Goal: Transaction & Acquisition: Purchase product/service

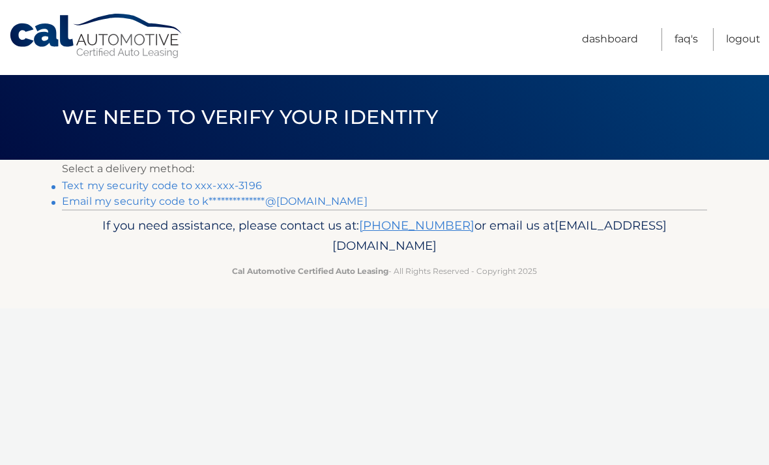
click at [93, 182] on link "Text my security code to xxx-xxx-3196" at bounding box center [162, 185] width 200 height 12
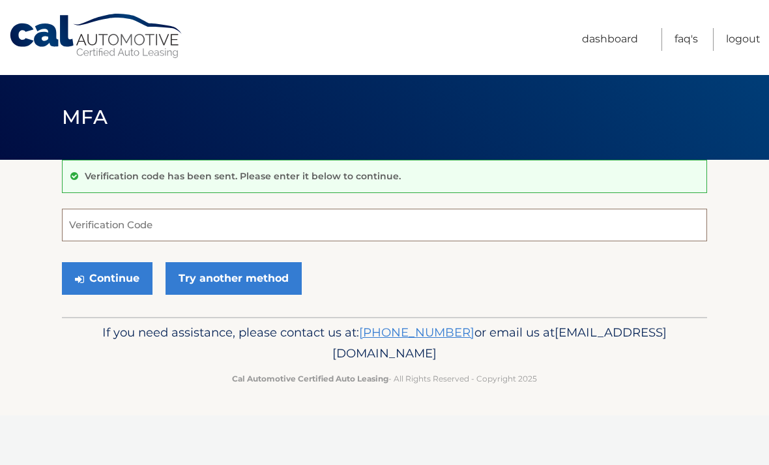
click at [100, 222] on input "Verification Code" at bounding box center [384, 225] width 645 height 33
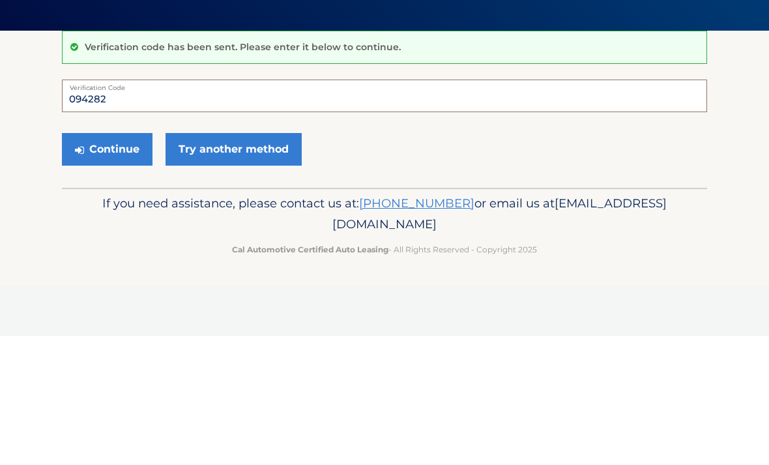
type input "094282"
click at [105, 262] on button "Continue" at bounding box center [107, 278] width 91 height 33
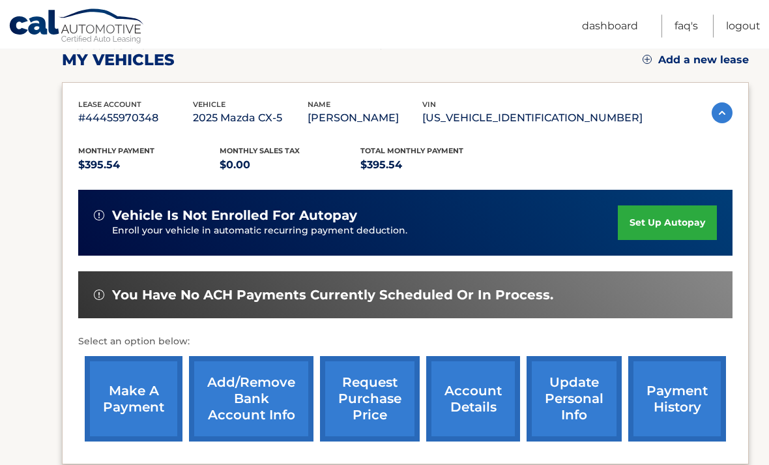
scroll to position [189, 0]
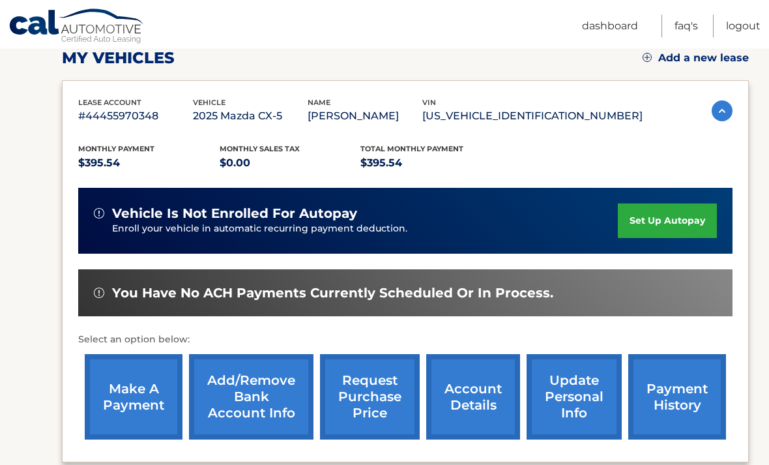
click at [675, 224] on link "set up autopay" at bounding box center [667, 221] width 99 height 35
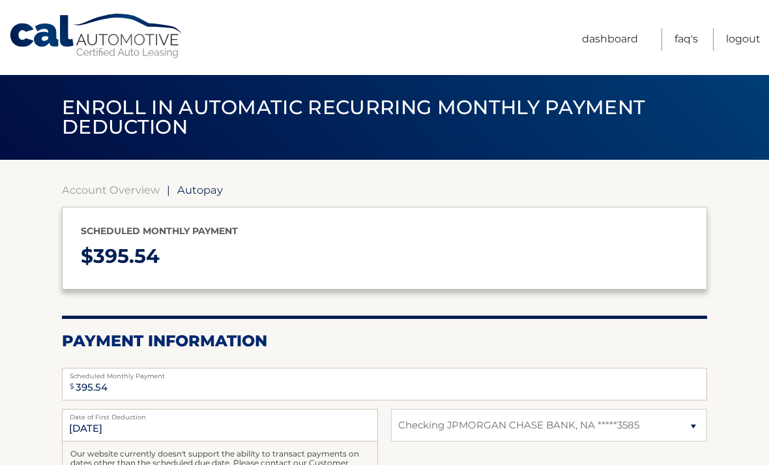
select select "N2ExZmJmYWItYjIxMy00MzNlLTk2YjMtNzY0NDljZWZlNjUw"
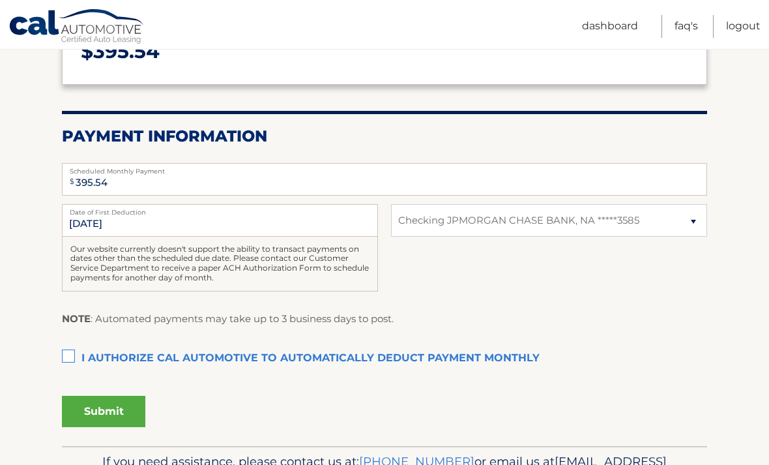
scroll to position [239, 0]
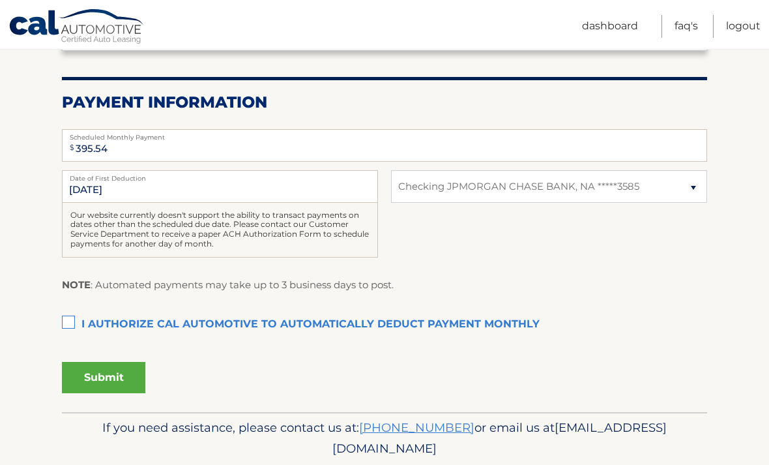
click at [65, 318] on label "I authorize cal automotive to automatically deduct payment monthly This checkbo…" at bounding box center [384, 324] width 645 height 26
click at [0, 0] on input "I authorize cal automotive to automatically deduct payment monthly This checkbo…" at bounding box center [0, 0] width 0 height 0
click at [107, 368] on button "Submit" at bounding box center [103, 377] width 83 height 31
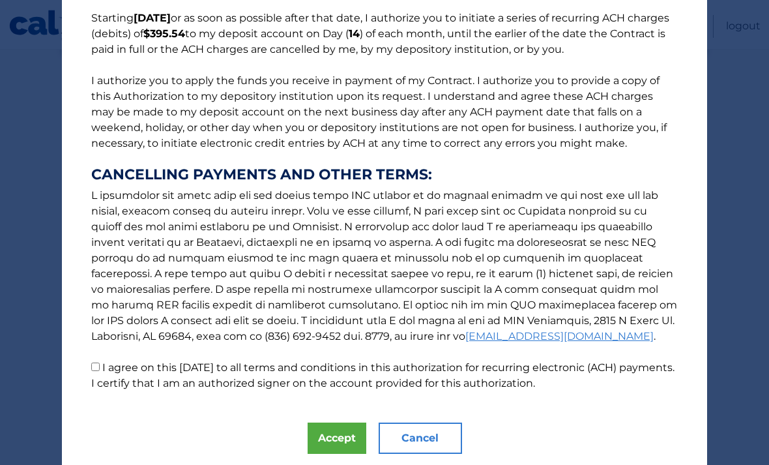
scroll to position [109, 0]
click at [112, 368] on label "I agree on this 09/16/2025 to all terms and conditions in this authorization fo…" at bounding box center [382, 376] width 583 height 28
click at [100, 368] on input "I agree on this 09/16/2025 to all terms and conditions in this authorization fo…" at bounding box center [95, 367] width 8 height 8
checkbox input "true"
click at [345, 437] on button "Accept" at bounding box center [337, 438] width 59 height 31
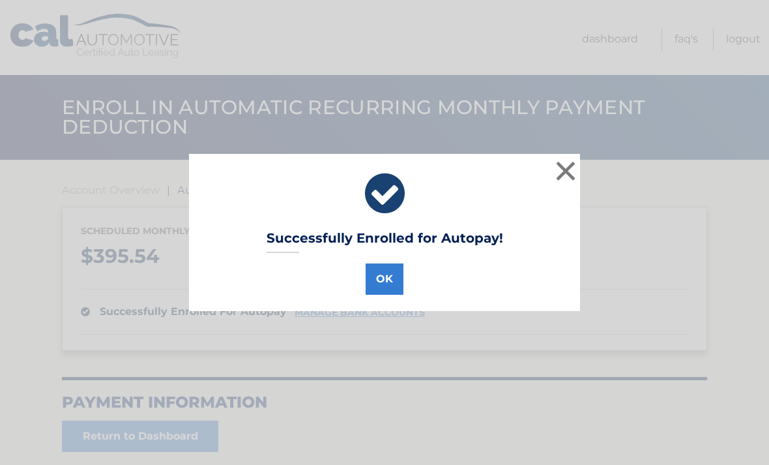
click at [396, 270] on button "OK" at bounding box center [385, 278] width 38 height 31
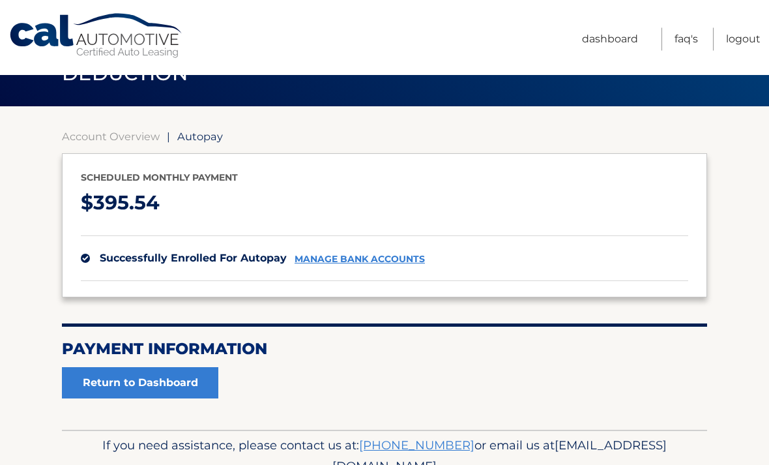
scroll to position [73, 0]
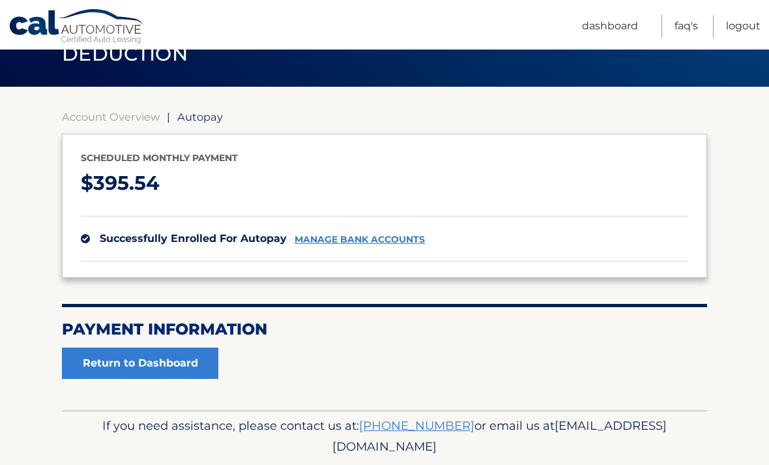
click at [116, 364] on link "Return to Dashboard" at bounding box center [140, 362] width 156 height 31
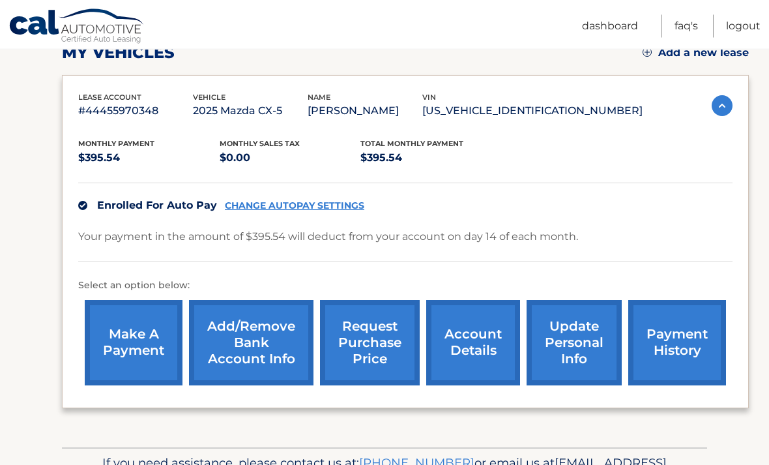
scroll to position [197, 0]
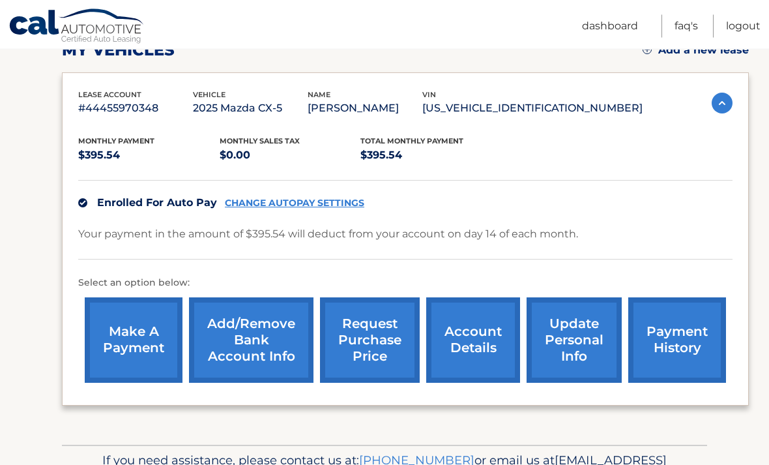
click at [112, 347] on link "make a payment" at bounding box center [134, 340] width 98 height 85
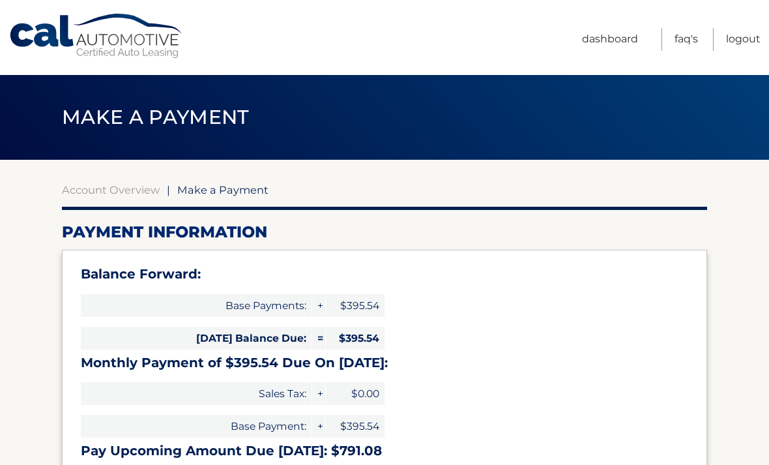
select select "N2ExZmJmYWItYjIxMy00MzNlLTk2YjMtNzY0NDljZWZlNjUw"
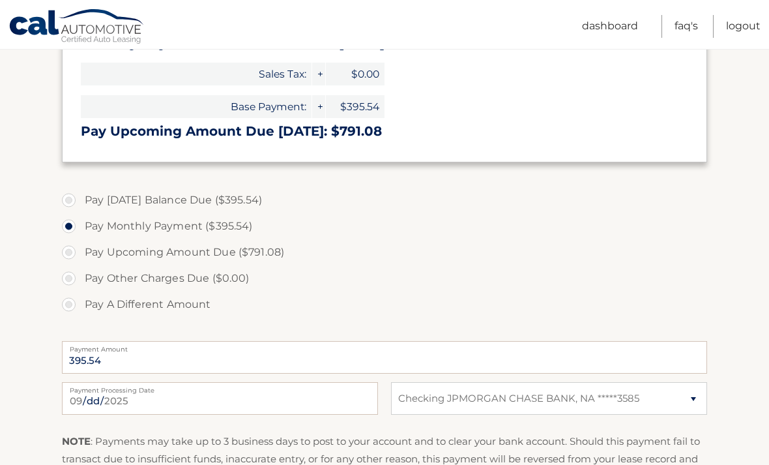
scroll to position [321, 0]
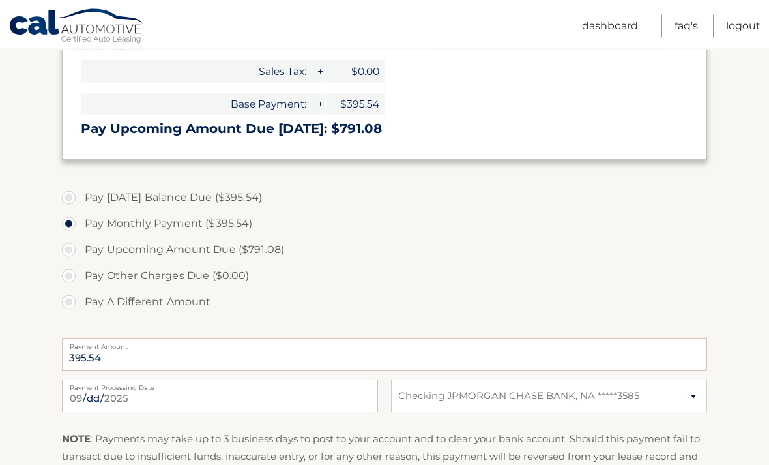
click at [79, 203] on label "Pay [DATE] Balance Due ($395.54)" at bounding box center [384, 198] width 645 height 26
click at [79, 203] on input "Pay [DATE] Balance Due ($395.54)" at bounding box center [73, 195] width 13 height 21
radio input "true"
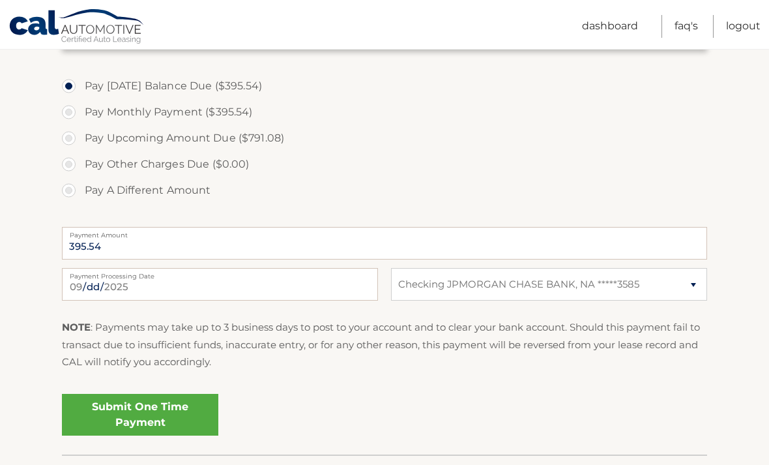
scroll to position [435, 0]
click at [190, 419] on link "Submit One Time Payment" at bounding box center [140, 413] width 156 height 42
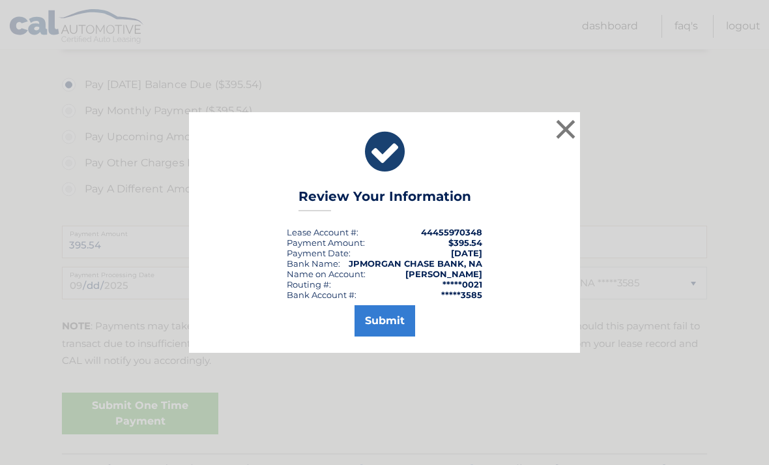
click at [390, 336] on button "Submit" at bounding box center [385, 320] width 61 height 31
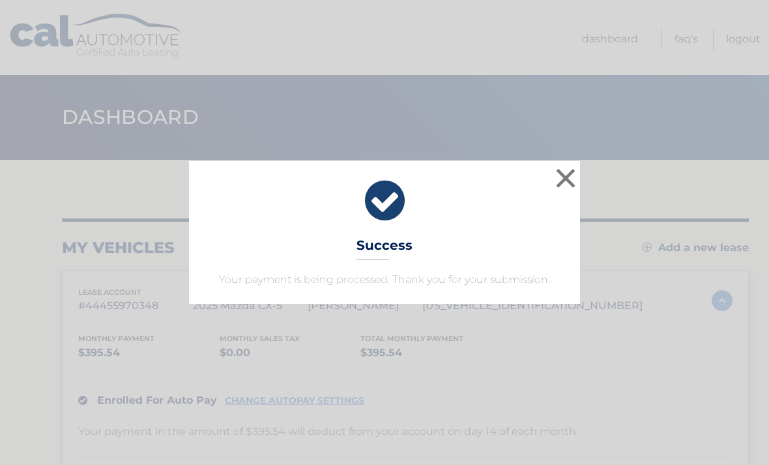
click at [564, 174] on button "×" at bounding box center [566, 178] width 26 height 26
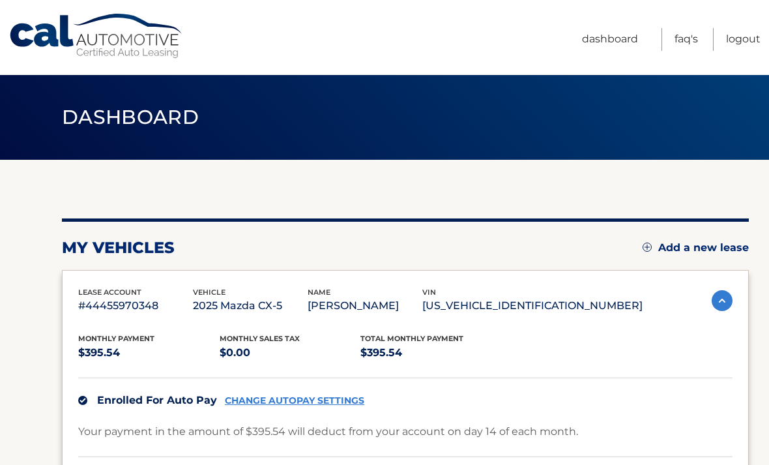
click at [736, 38] on link "Logout" at bounding box center [743, 39] width 35 height 23
